Goal: Find specific page/section

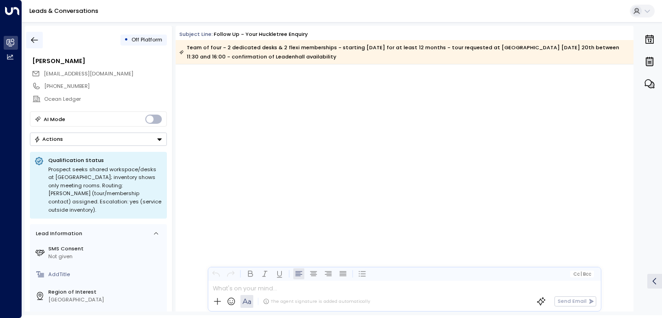
scroll to position [1966, 0]
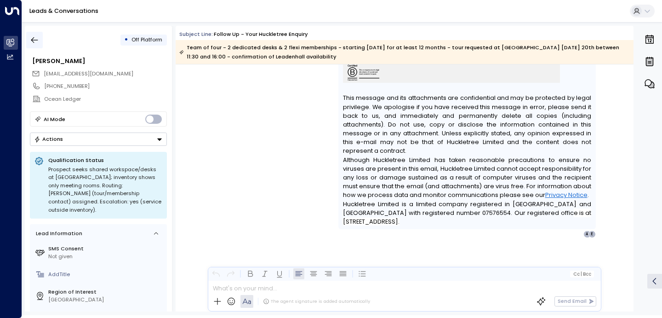
click at [37, 40] on icon "button" at bounding box center [34, 39] width 9 height 9
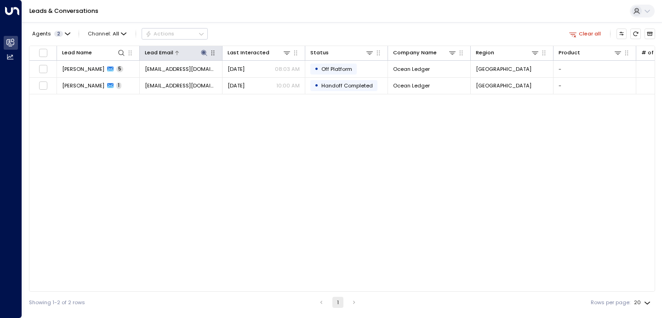
click at [206, 53] on icon at bounding box center [204, 53] width 6 height 6
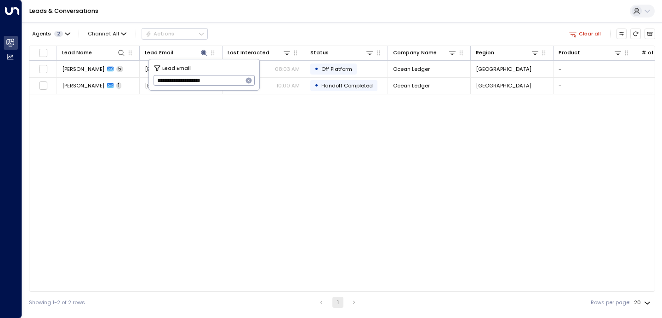
click at [250, 80] on icon "button" at bounding box center [249, 81] width 6 height 6
click at [231, 80] on input "text" at bounding box center [205, 80] width 102 height 15
paste input "**********"
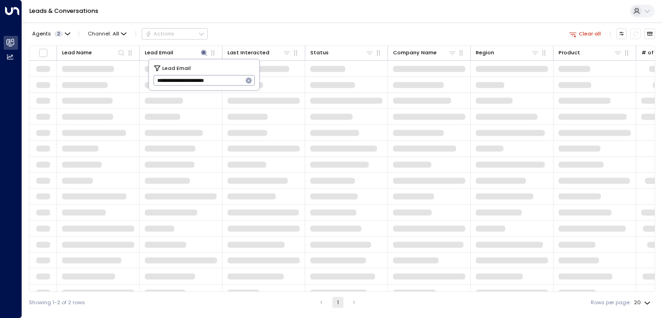
type input "**********"
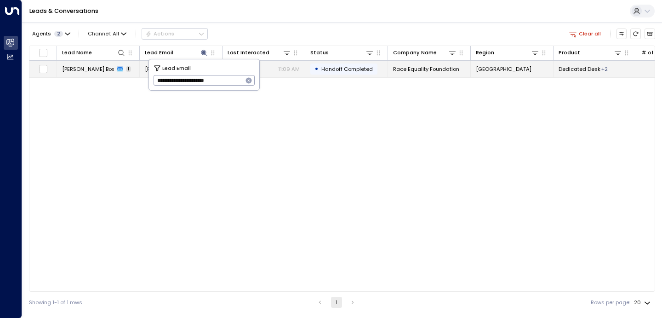
click at [75, 71] on span "[PERSON_NAME] Box" at bounding box center [88, 68] width 52 height 7
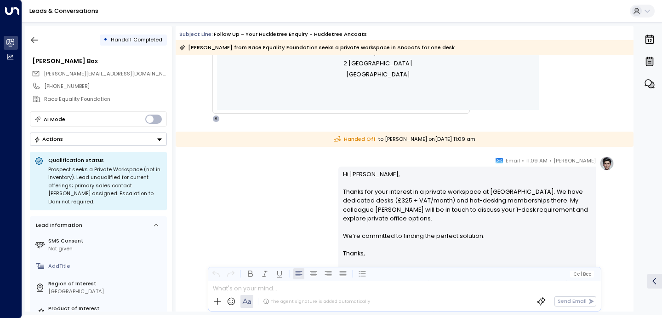
scroll to position [476, 0]
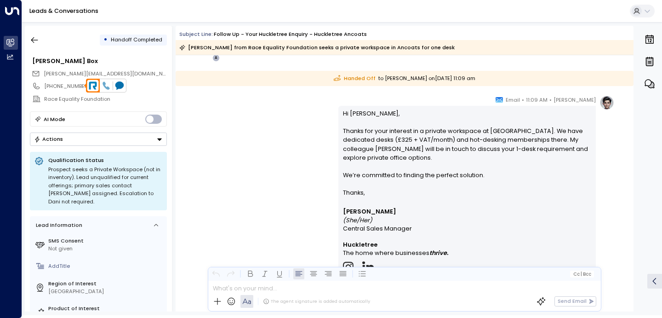
click at [107, 86] on icon at bounding box center [106, 85] width 8 height 8
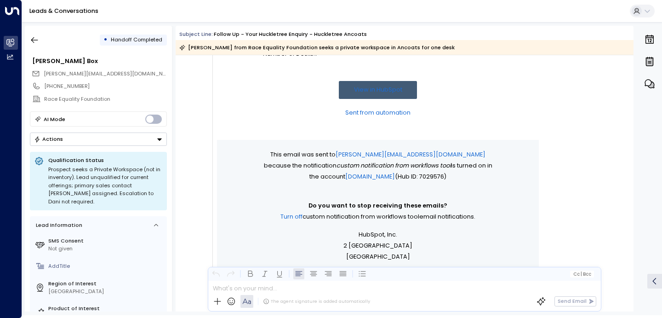
scroll to position [209, 0]
